Goal: Information Seeking & Learning: Learn about a topic

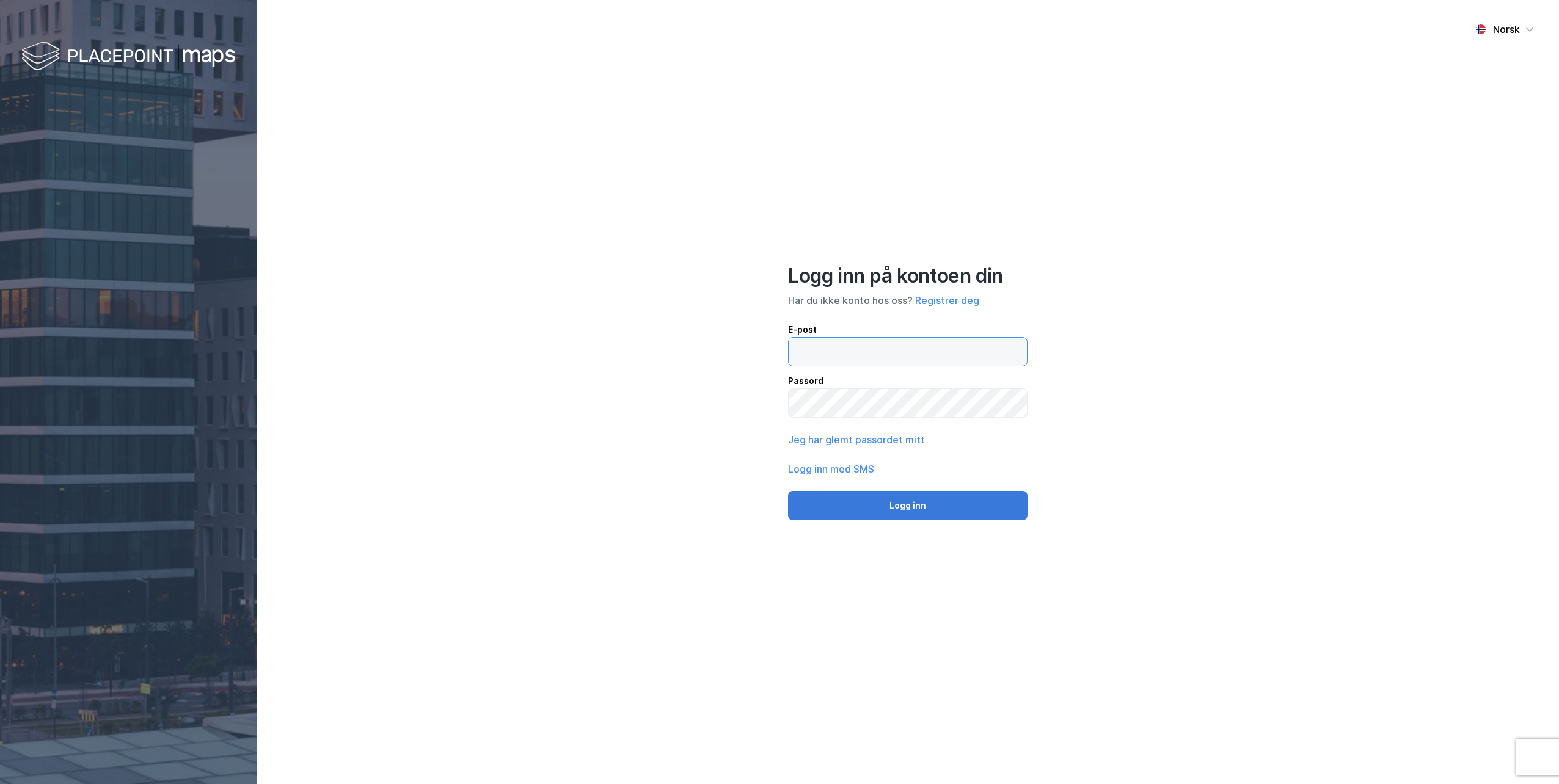
type input "[EMAIL_ADDRESS][DOMAIN_NAME]"
click at [879, 515] on button "Logg inn" at bounding box center [908, 505] width 240 height 30
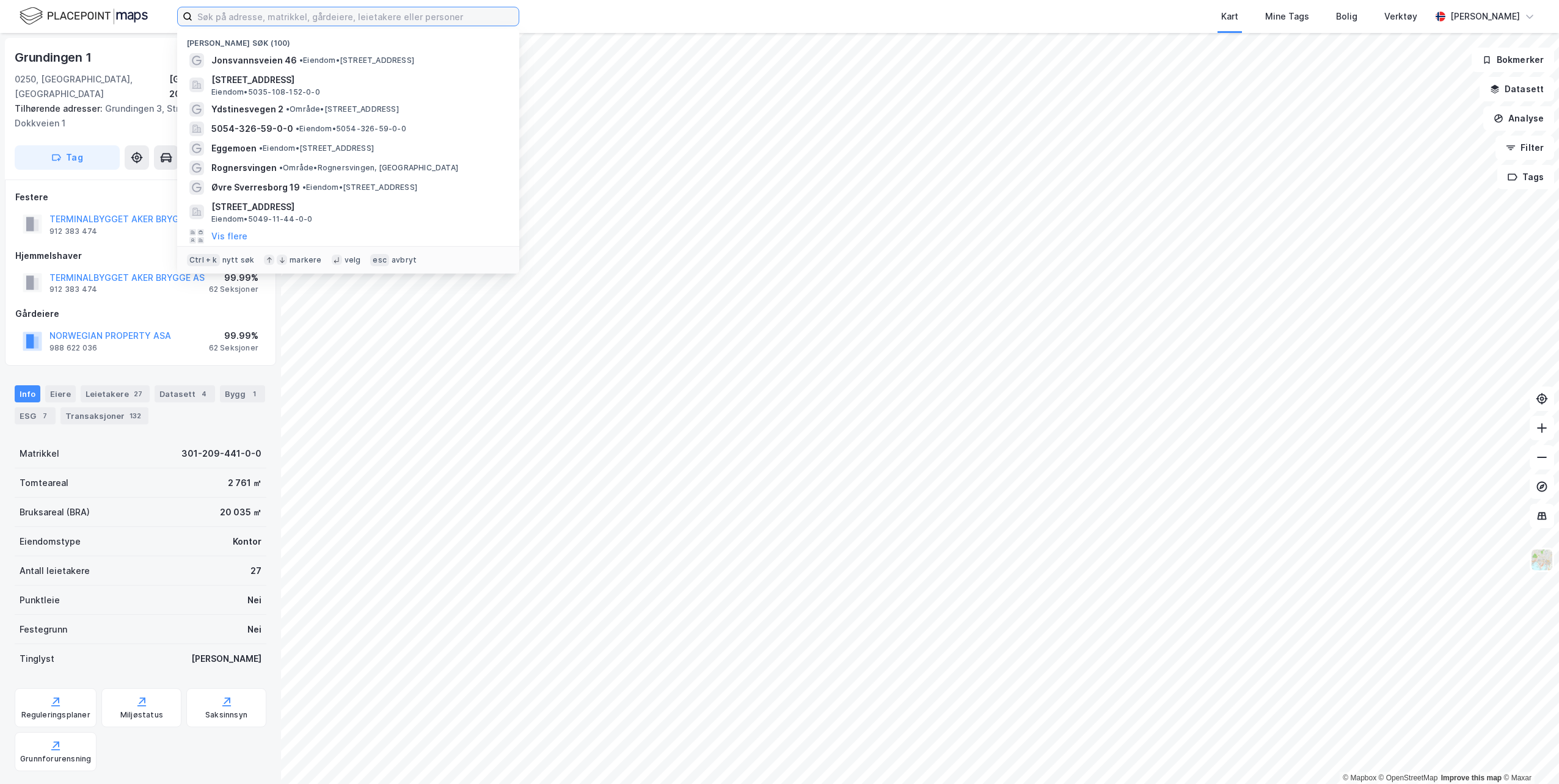
click at [414, 22] on input at bounding box center [355, 16] width 326 height 18
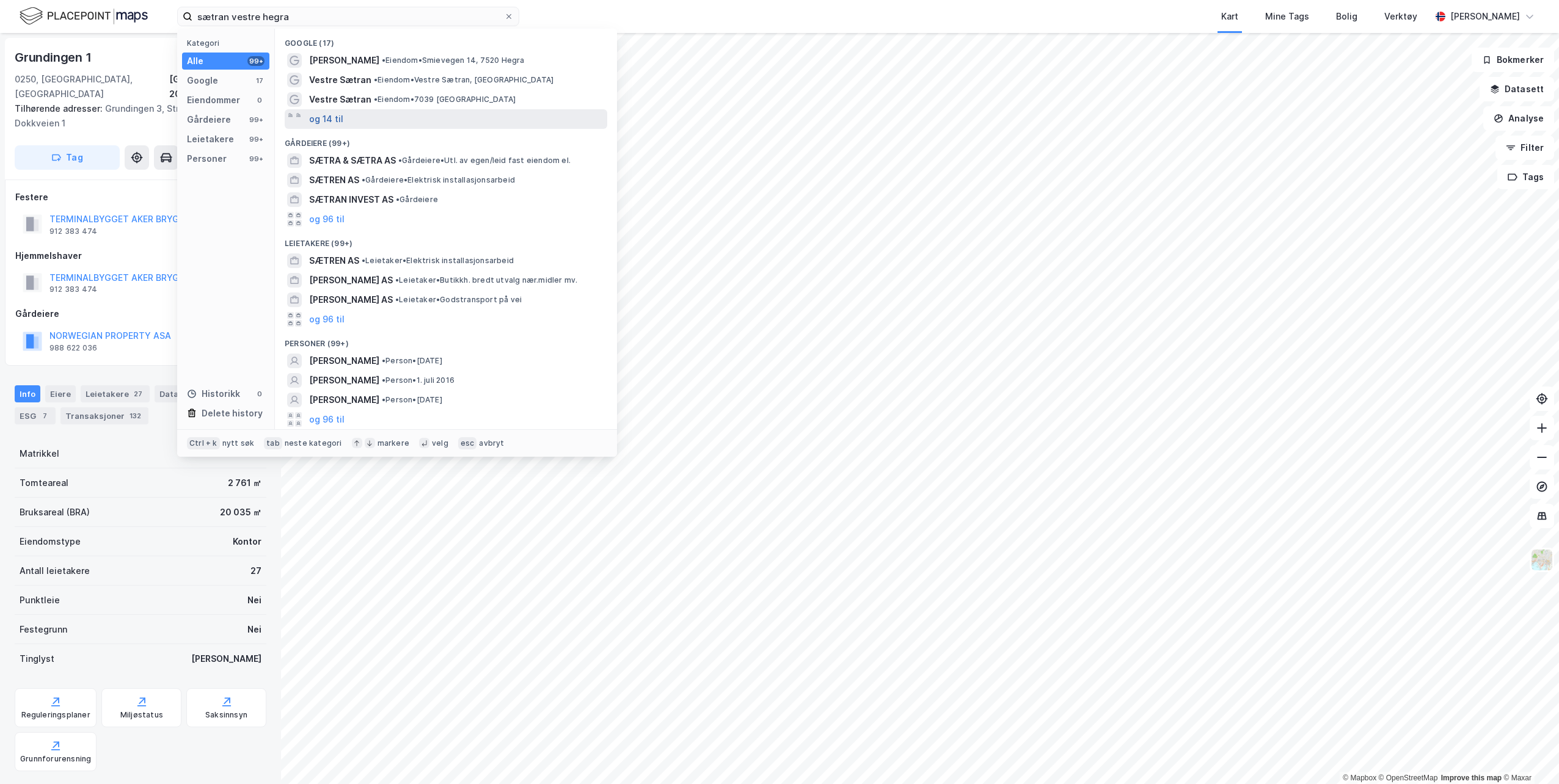
click at [317, 119] on button "og 14 til" at bounding box center [326, 119] width 34 height 14
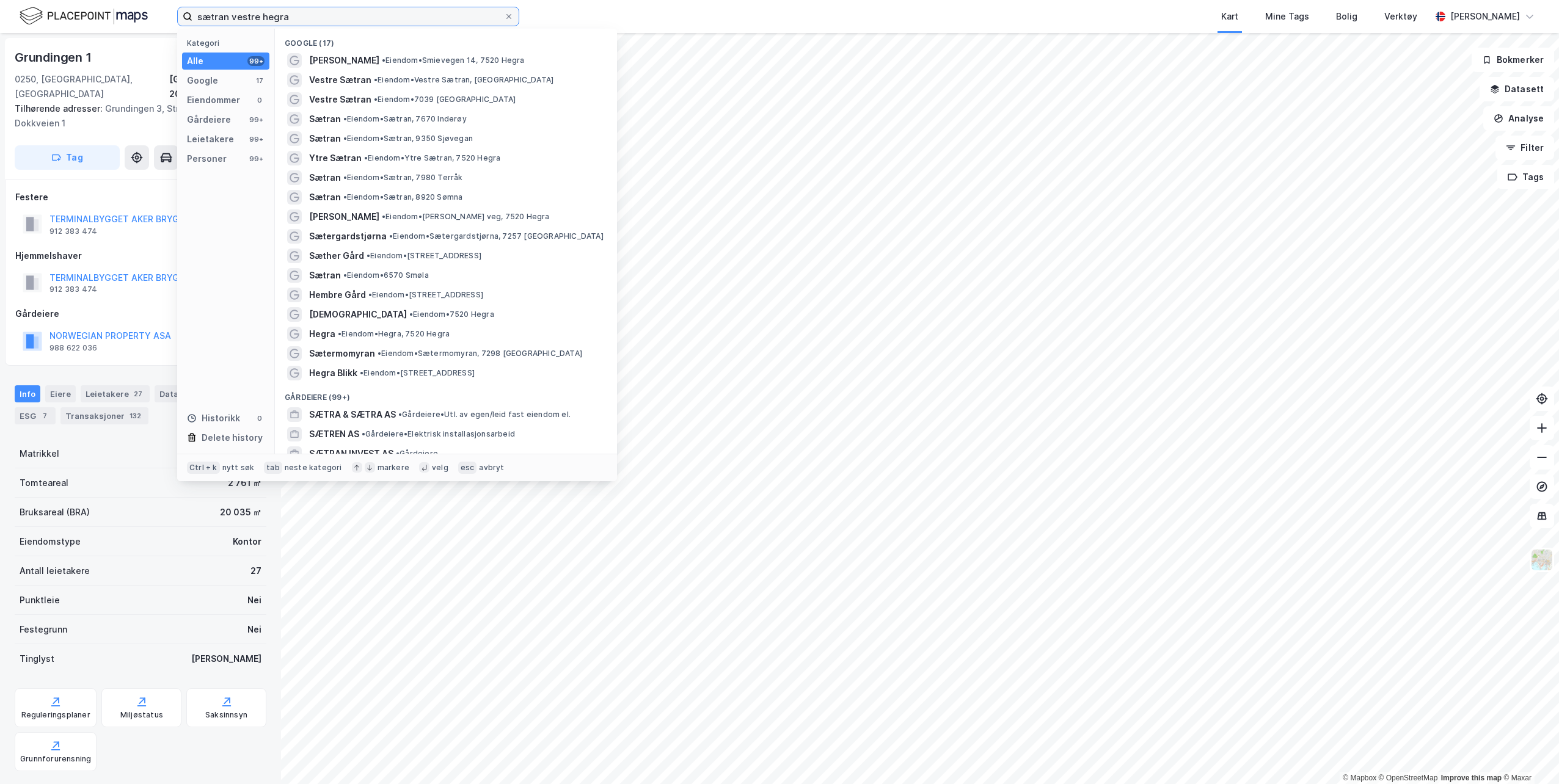
drag, startPoint x: 315, startPoint y: 19, endPoint x: 160, endPoint y: 22, distance: 155.0
click at [160, 22] on div "sætran vestre hegra Kategori Alle 99+ Google 17 Eiendommer 0 Gårdeiere 99+ Leie…" at bounding box center [780, 16] width 1559 height 33
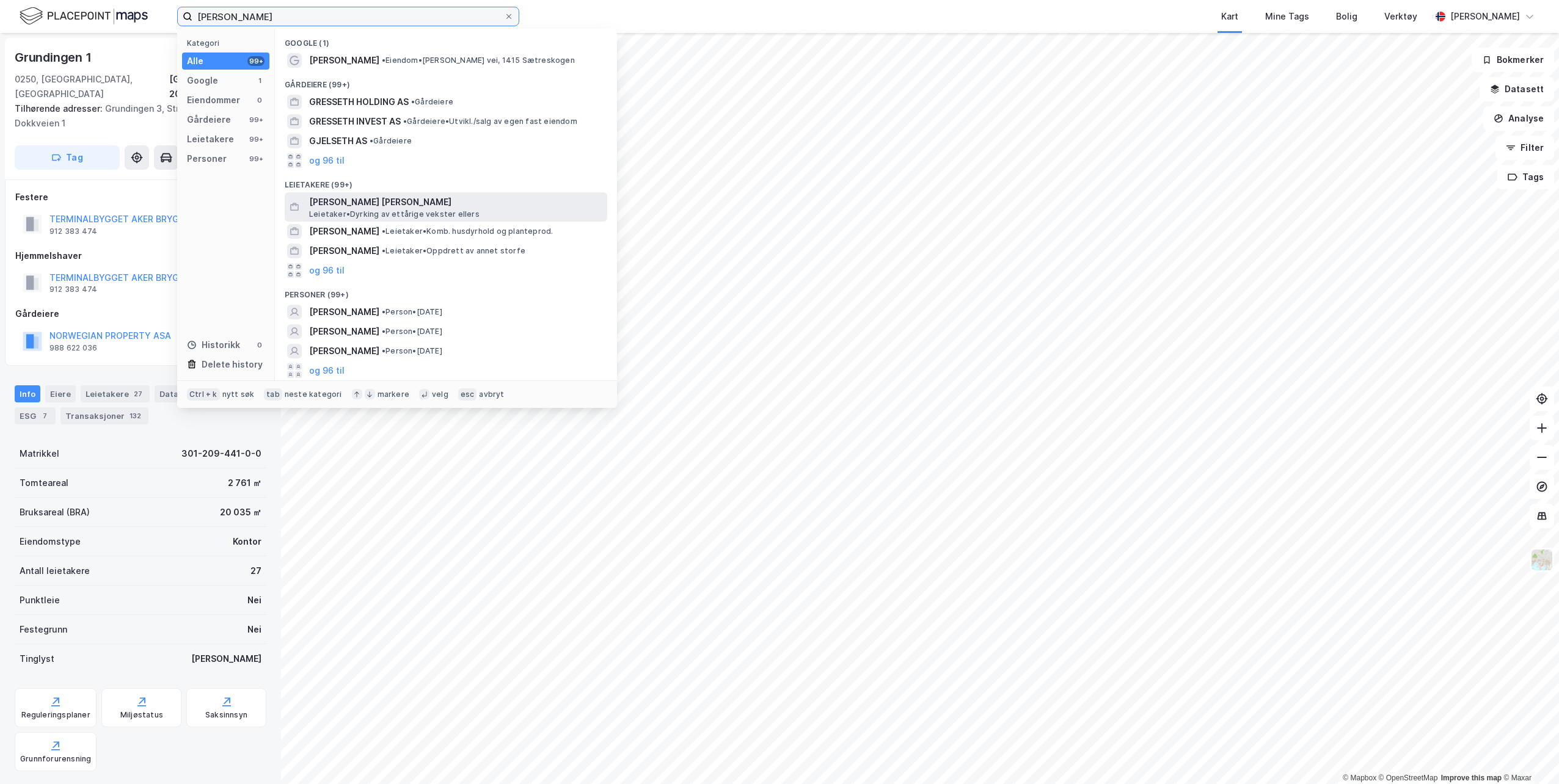
type input "[PERSON_NAME]"
click at [416, 203] on span "[PERSON_NAME] [PERSON_NAME]" at bounding box center [455, 202] width 293 height 14
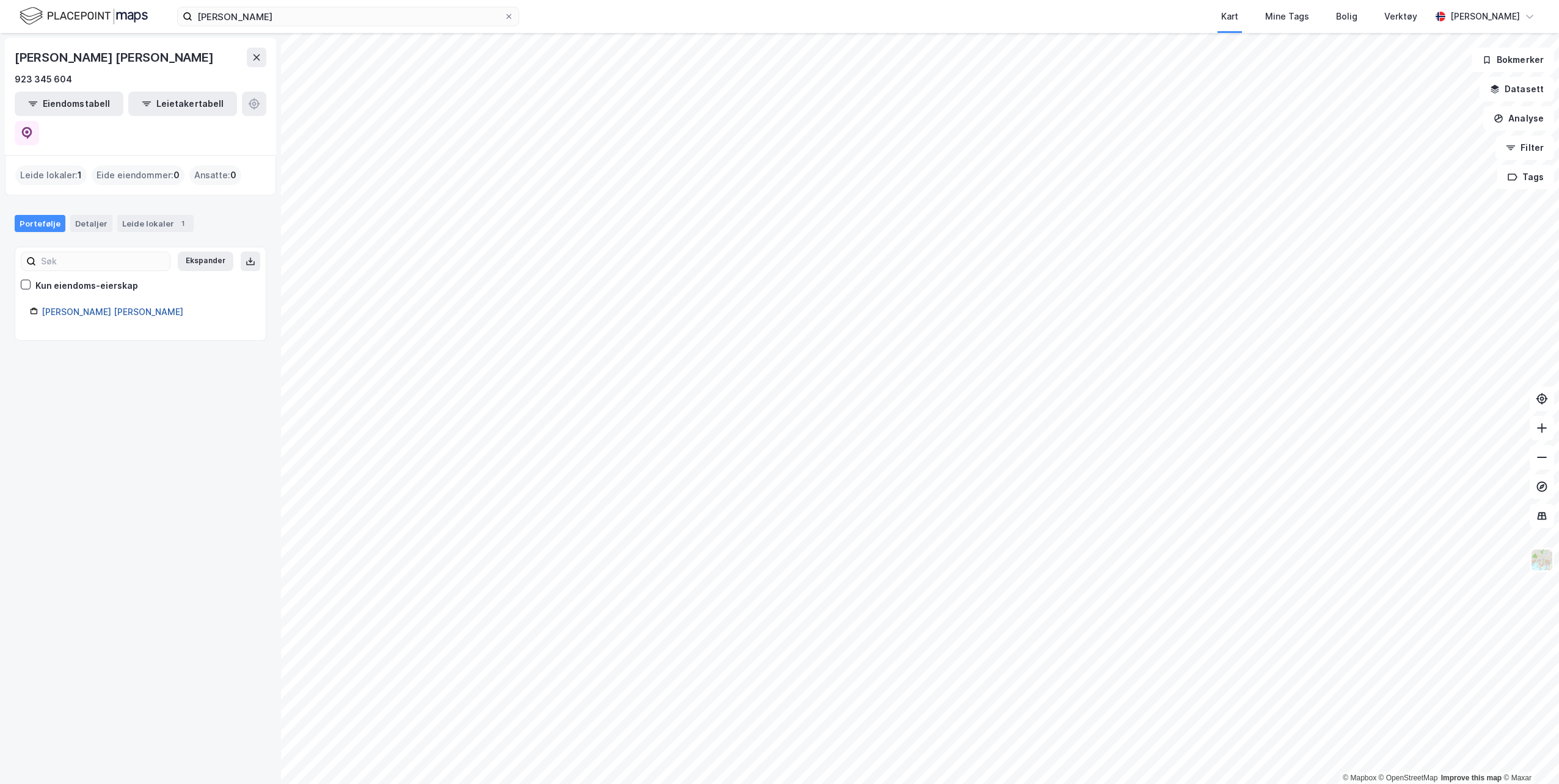
click at [156, 307] on link "[PERSON_NAME] [PERSON_NAME]" at bounding box center [112, 311] width 141 height 10
click at [61, 165] on div "Leide lokaler : 1" at bounding box center [50, 175] width 71 height 19
click at [144, 215] on div "Leide lokaler 1" at bounding box center [156, 223] width 77 height 17
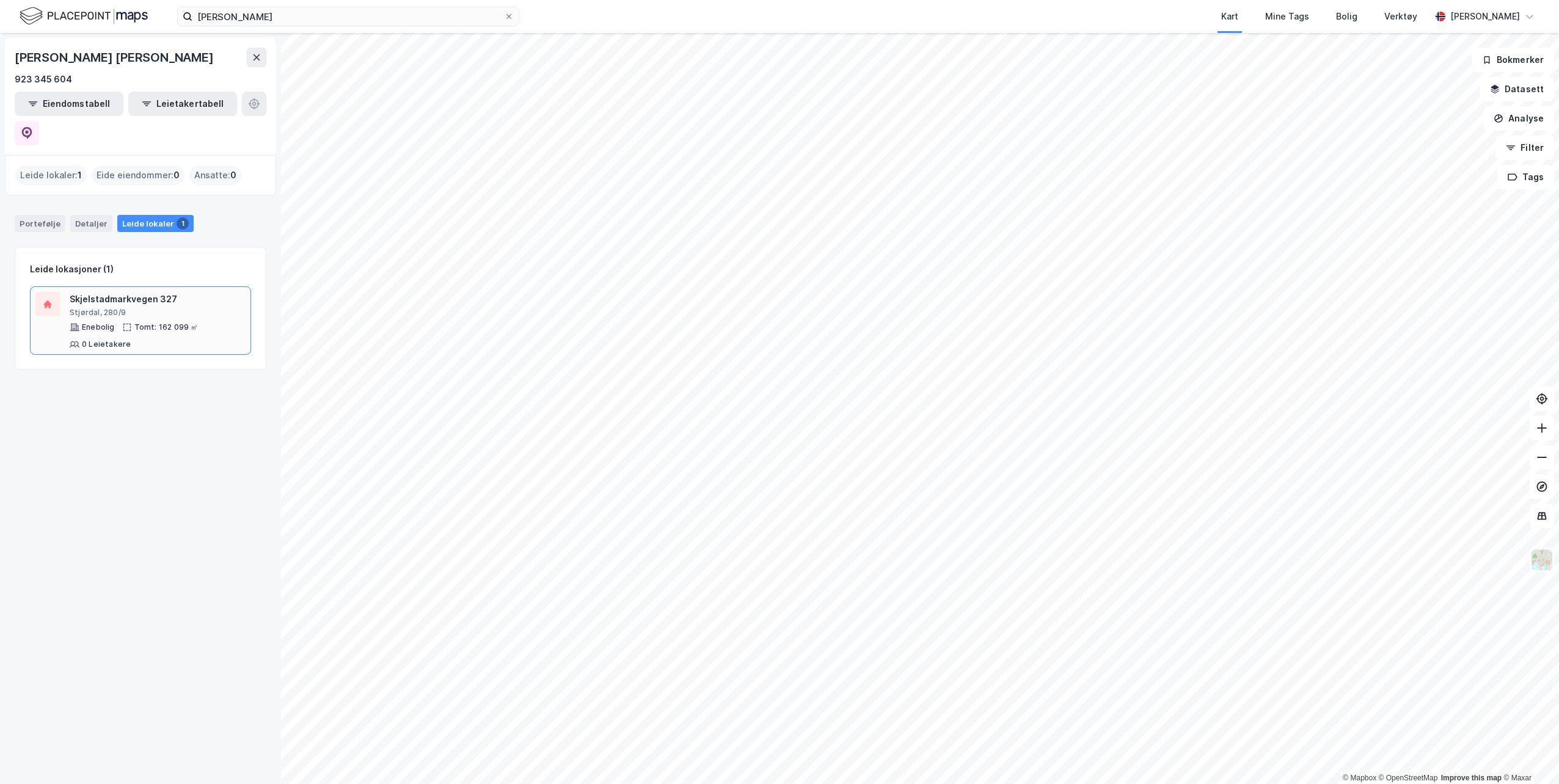
click at [142, 292] on div "Skjelstadmarkvegen 327" at bounding box center [157, 299] width 176 height 14
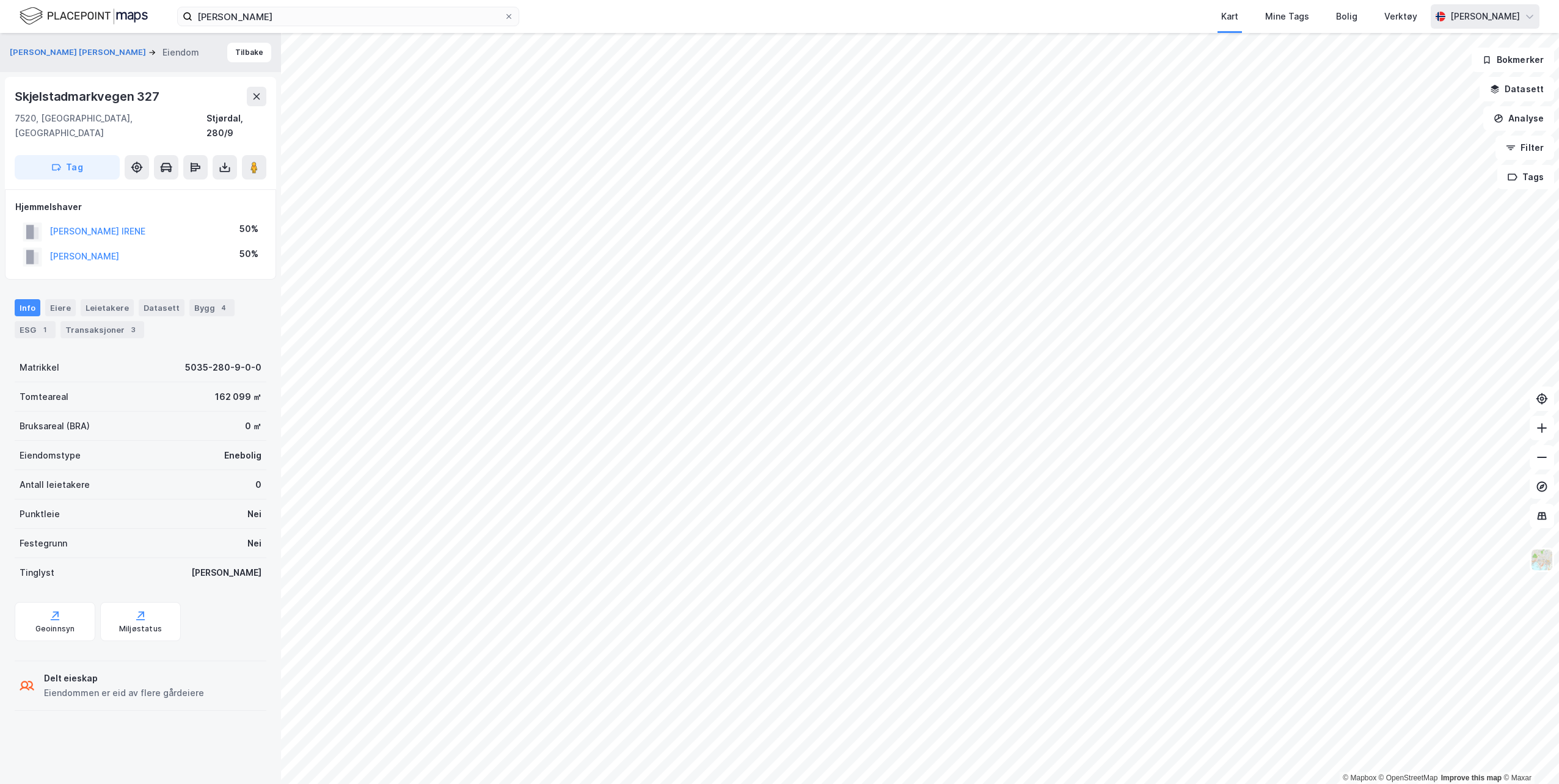
click at [1486, 23] on div "[PERSON_NAME]" at bounding box center [1485, 16] width 69 height 14
click at [1423, 74] on div "Logg ut" at bounding box center [1423, 75] width 33 height 14
